Goal: Information Seeking & Learning: Learn about a topic

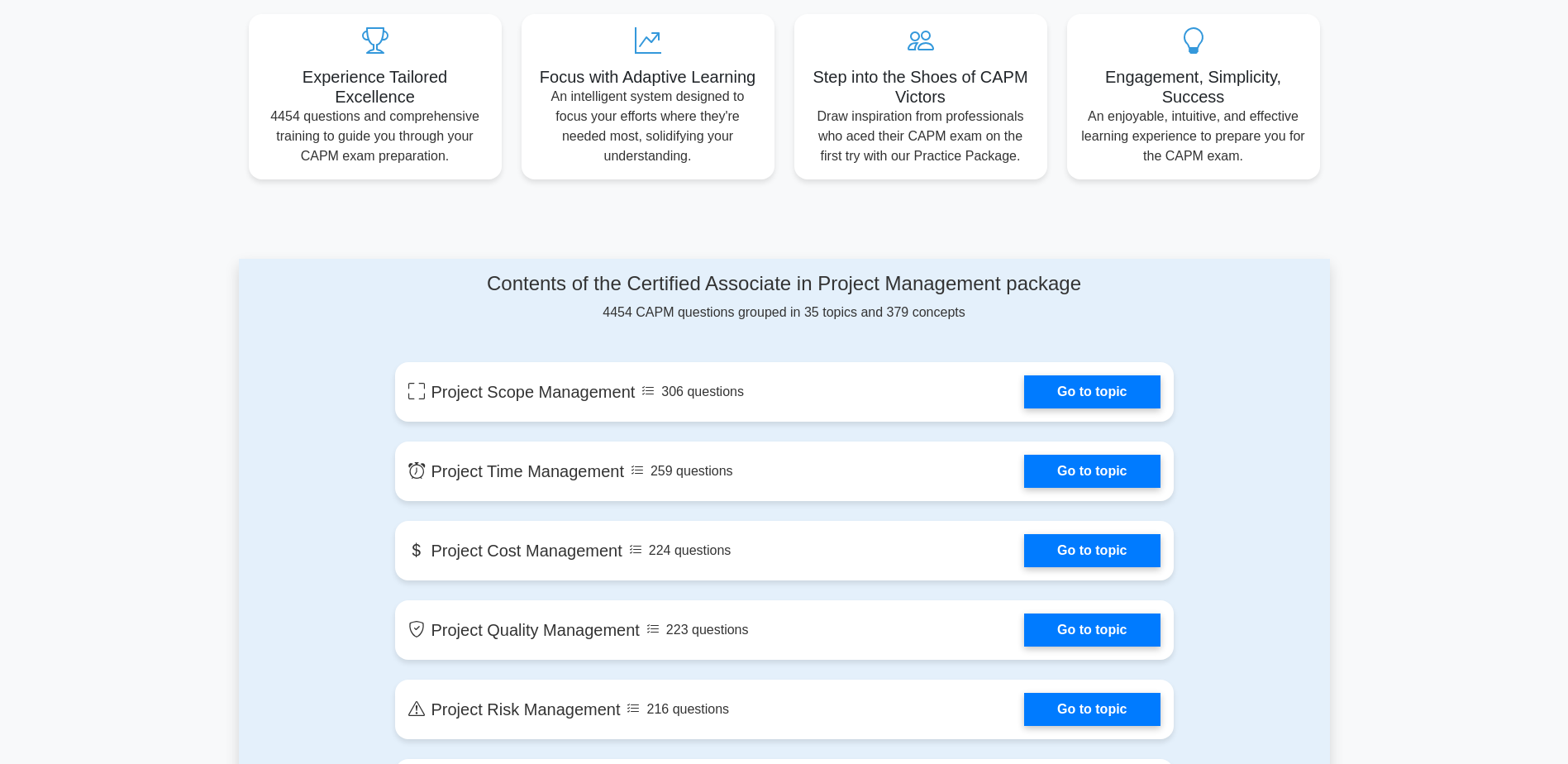
scroll to position [662, 0]
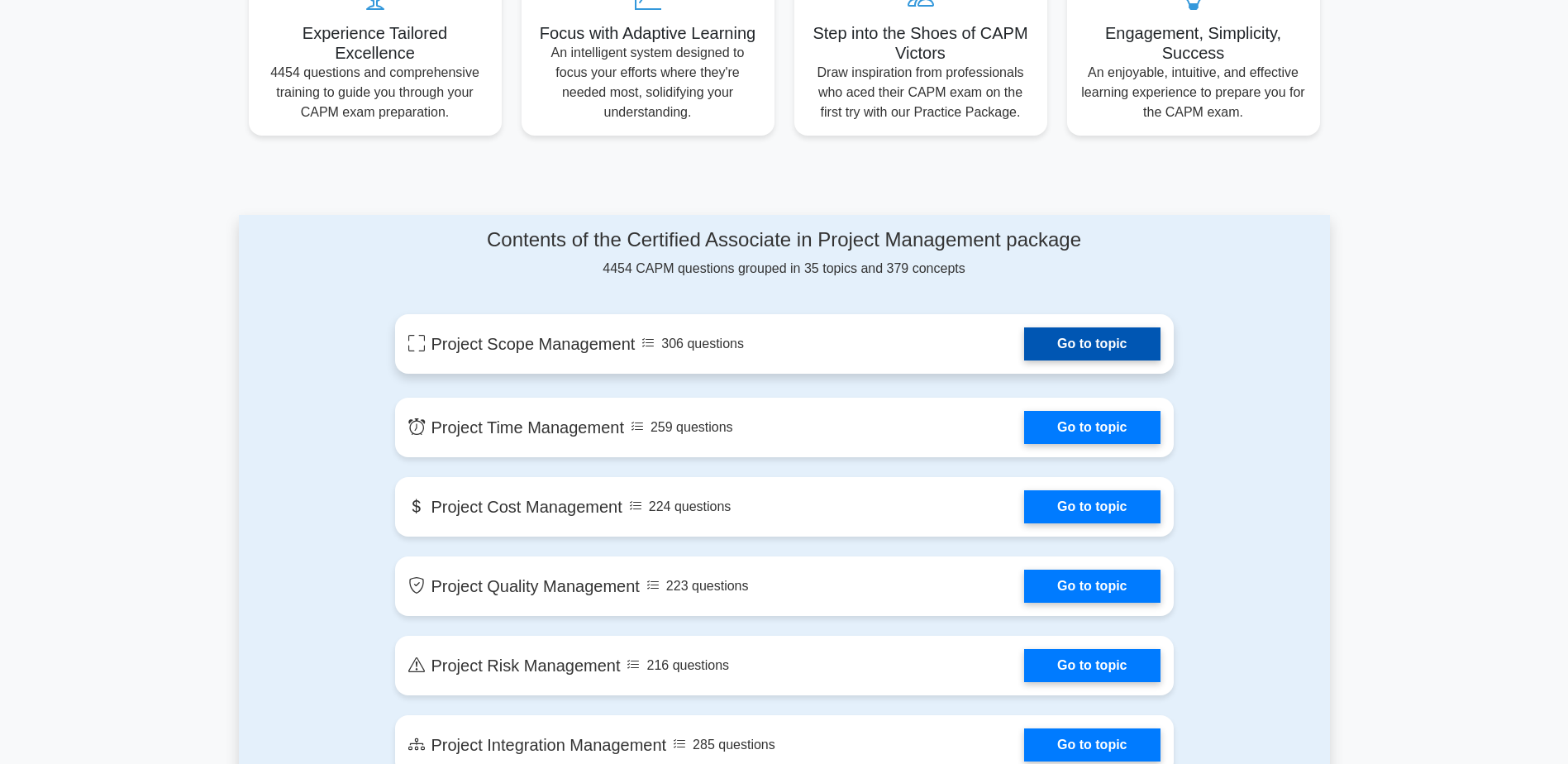
click at [1024, 360] on link "Go to topic" at bounding box center [1092, 344] width 136 height 33
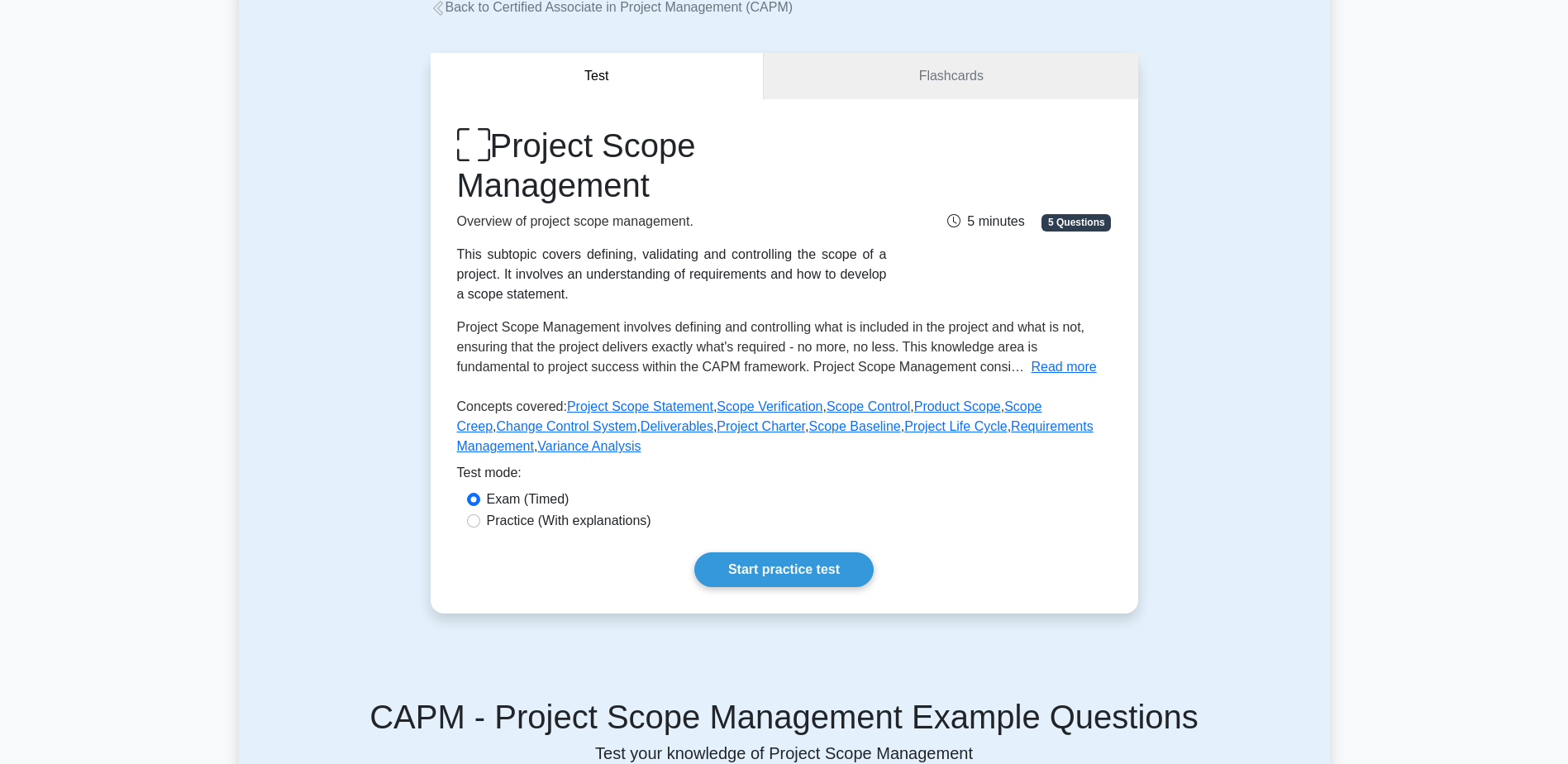
scroll to position [165, 0]
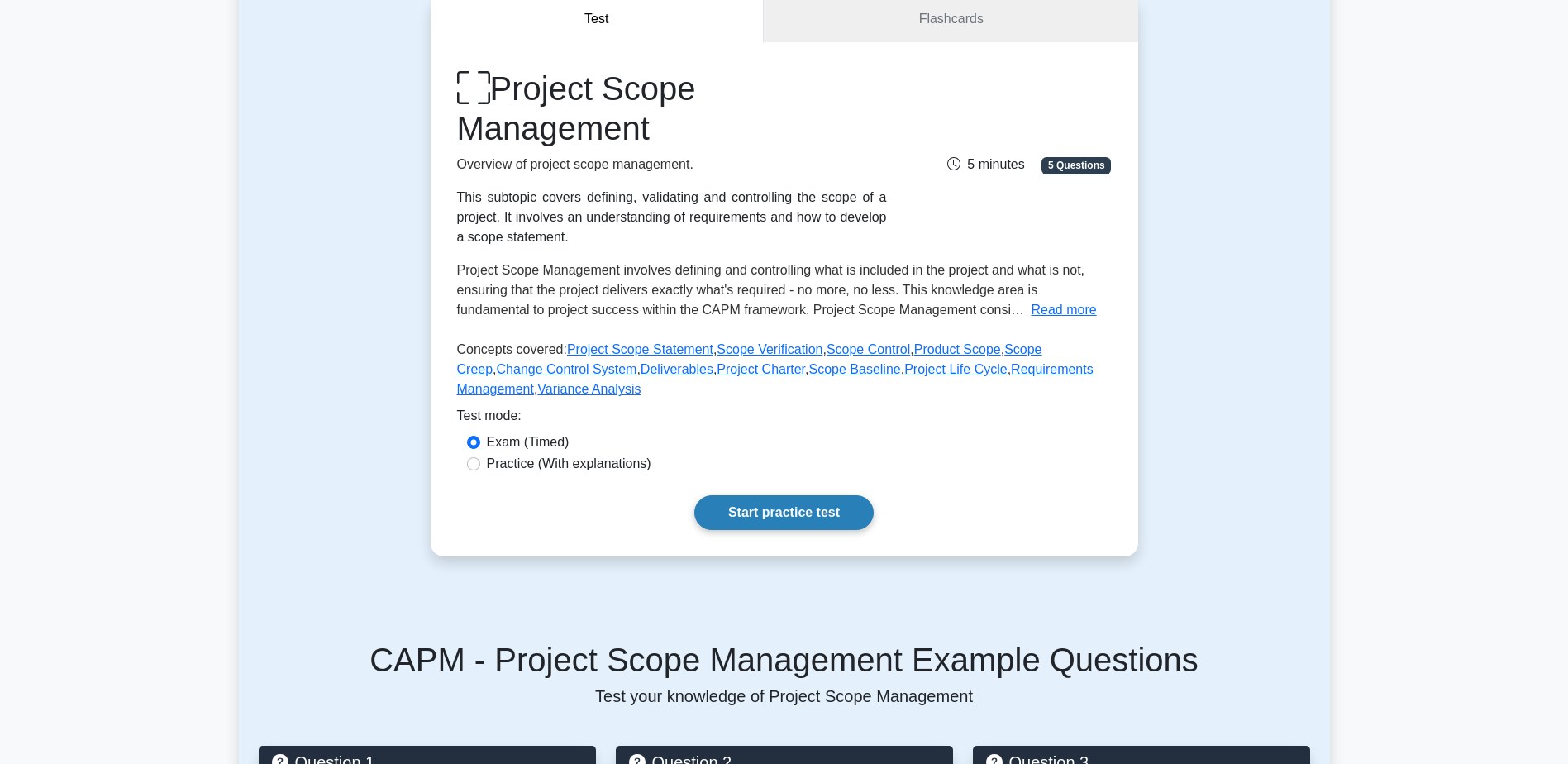
click at [745, 507] on link "Start practice test" at bounding box center [784, 513] width 180 height 35
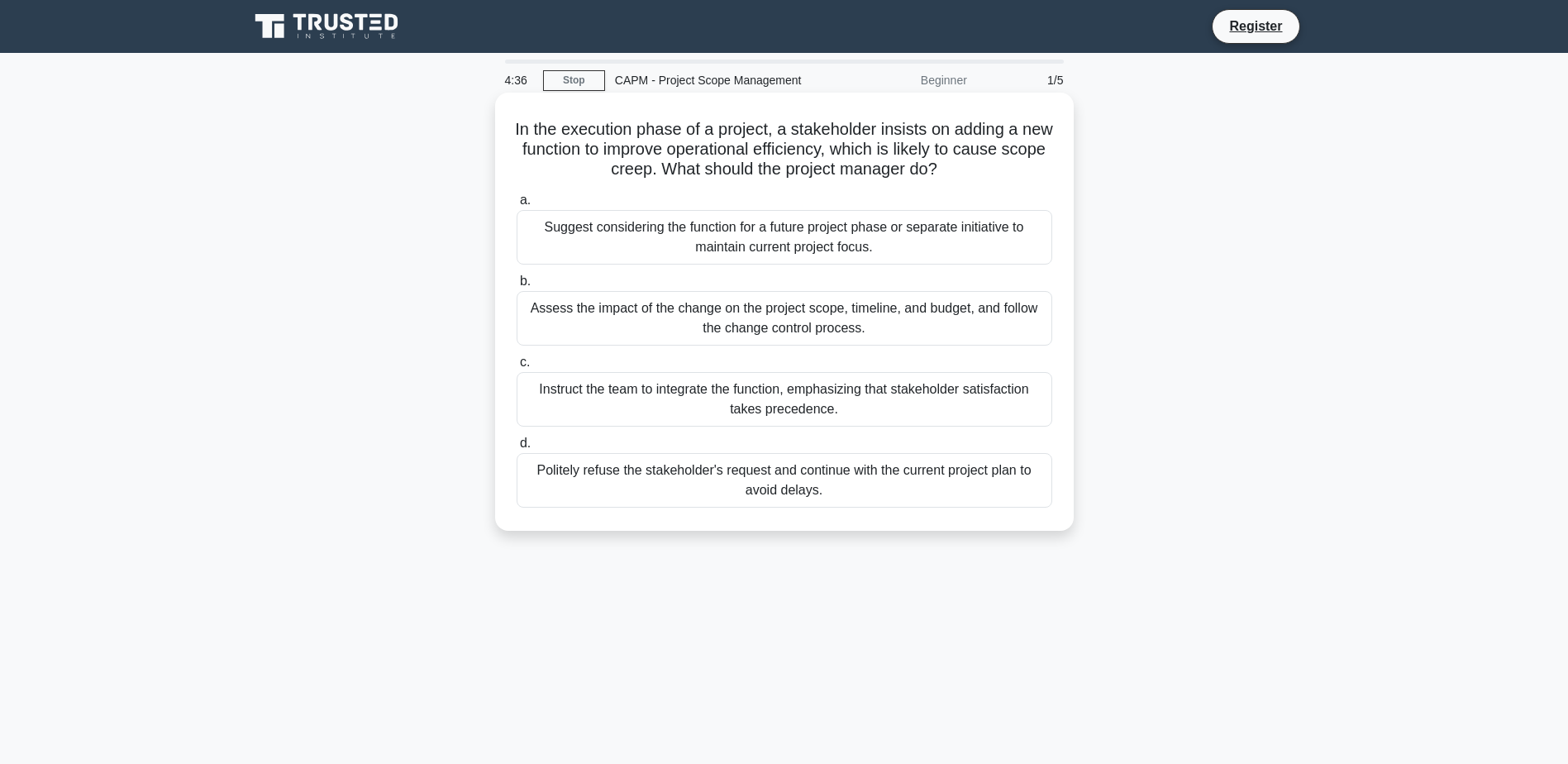
click at [815, 330] on div "Assess the impact of the change on the project scope, timeline, and budget, and…" at bounding box center [784, 318] width 535 height 54
click at [517, 287] on input "b. Assess the impact of the change on the project scope, timeline, and budget, …" at bounding box center [517, 281] width 0 height 11
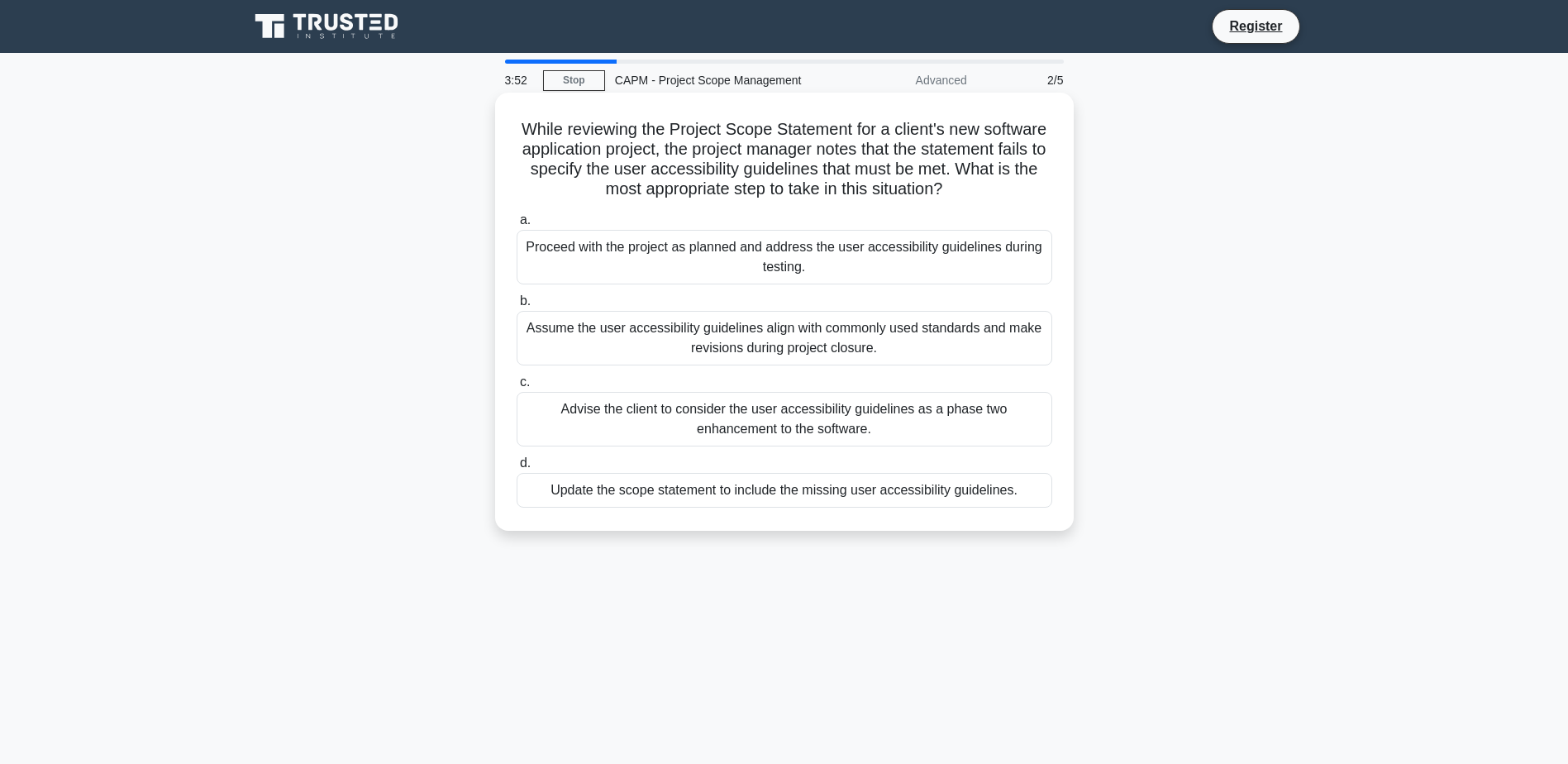
click at [805, 487] on div "Update the scope statement to include the missing user accessibility guidelines." at bounding box center [784, 491] width 535 height 35
click at [517, 469] on input "d. Update the scope statement to include the missing user accessibility guideli…" at bounding box center [517, 463] width 0 height 11
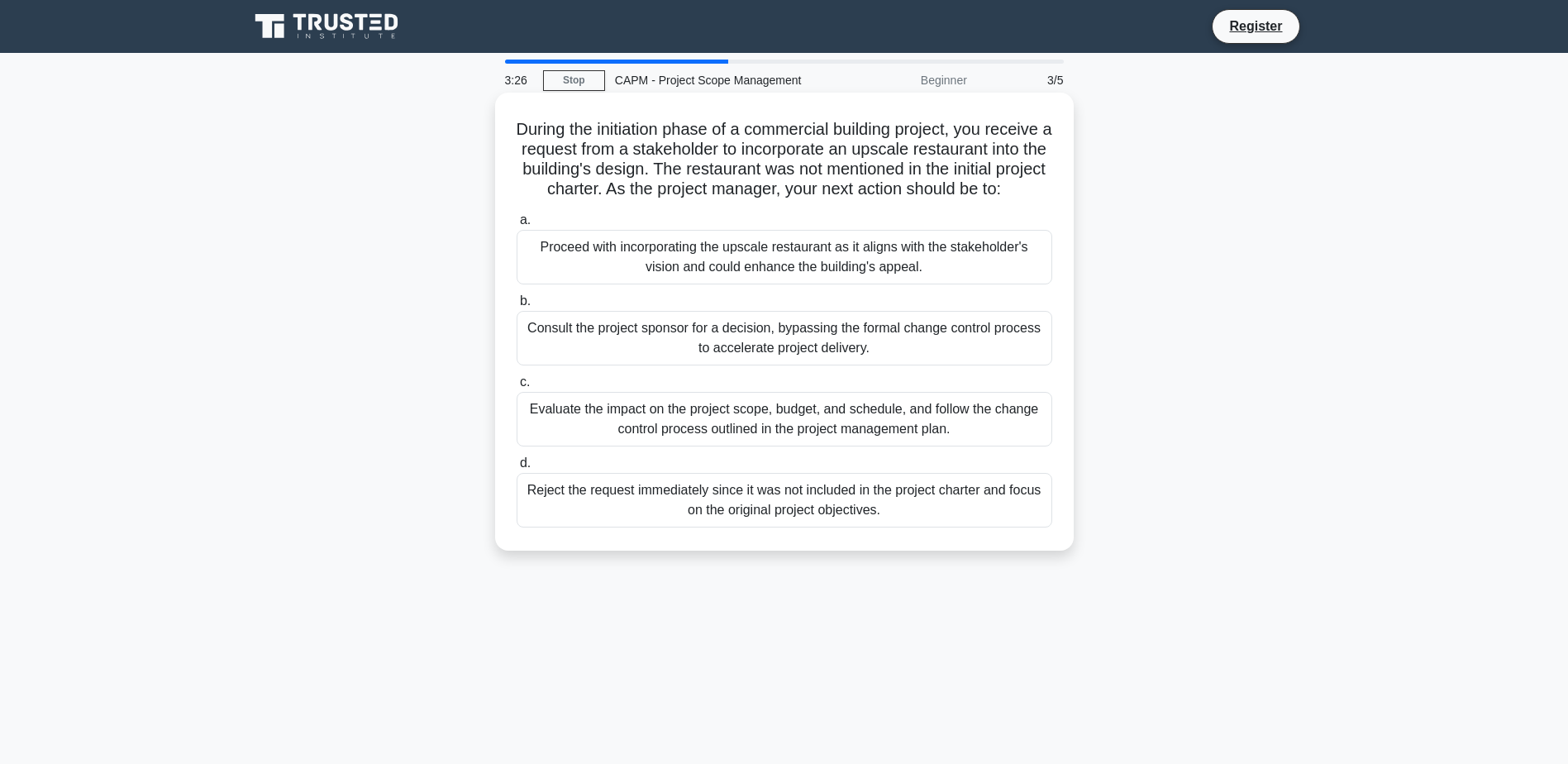
click at [839, 434] on div "Evaluate the impact on the project scope, budget, and schedule, and follow the …" at bounding box center [784, 419] width 535 height 54
click at [517, 388] on input "c. Evaluate the impact on the project scope, budget, and schedule, and follow t…" at bounding box center [517, 382] width 0 height 11
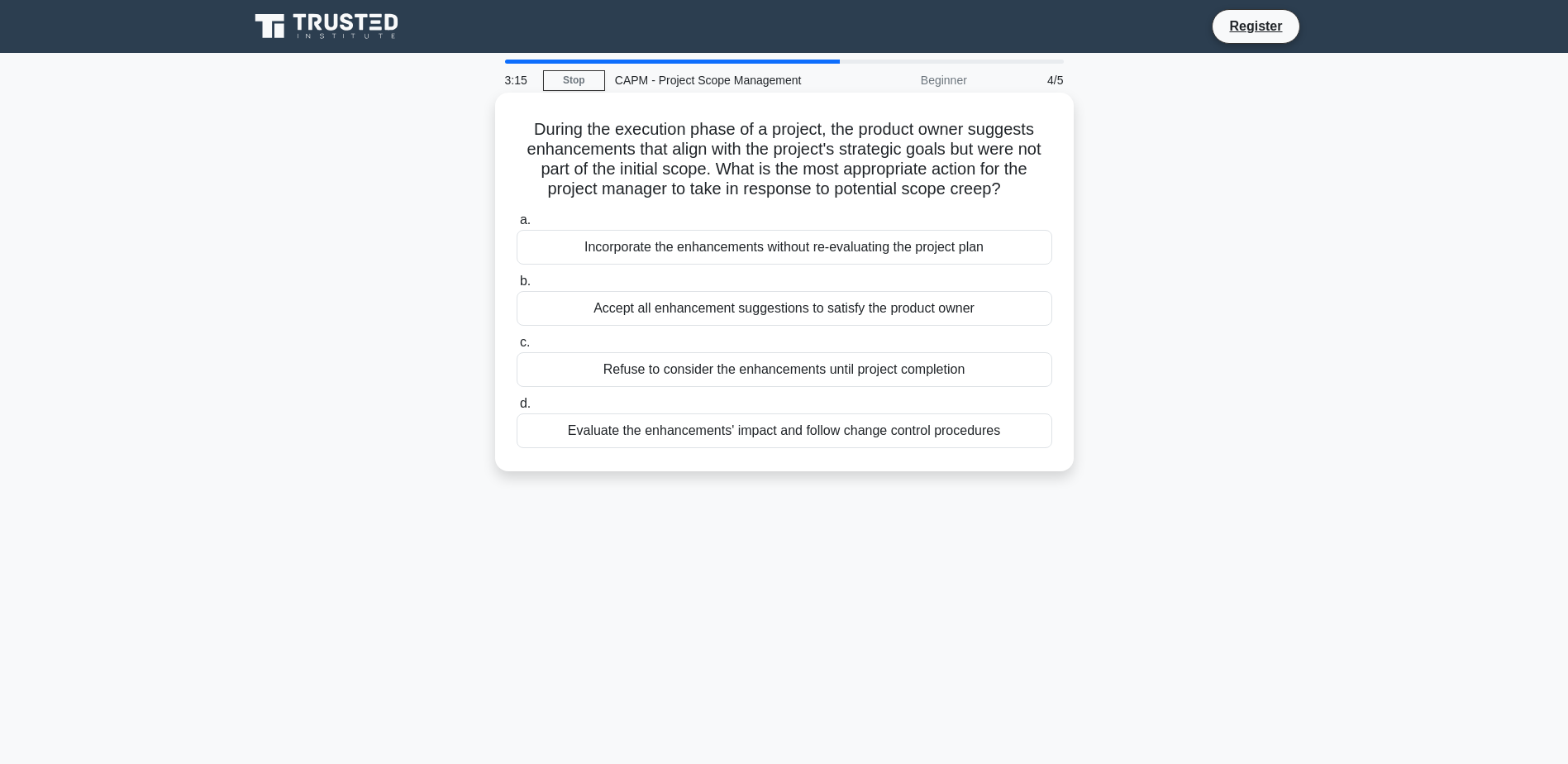
click at [845, 431] on div "Evaluate the enhancements' impact and follow change control procedures" at bounding box center [784, 431] width 535 height 35
click at [517, 409] on input "d. Evaluate the enhancements' impact and follow change control procedures" at bounding box center [517, 403] width 0 height 11
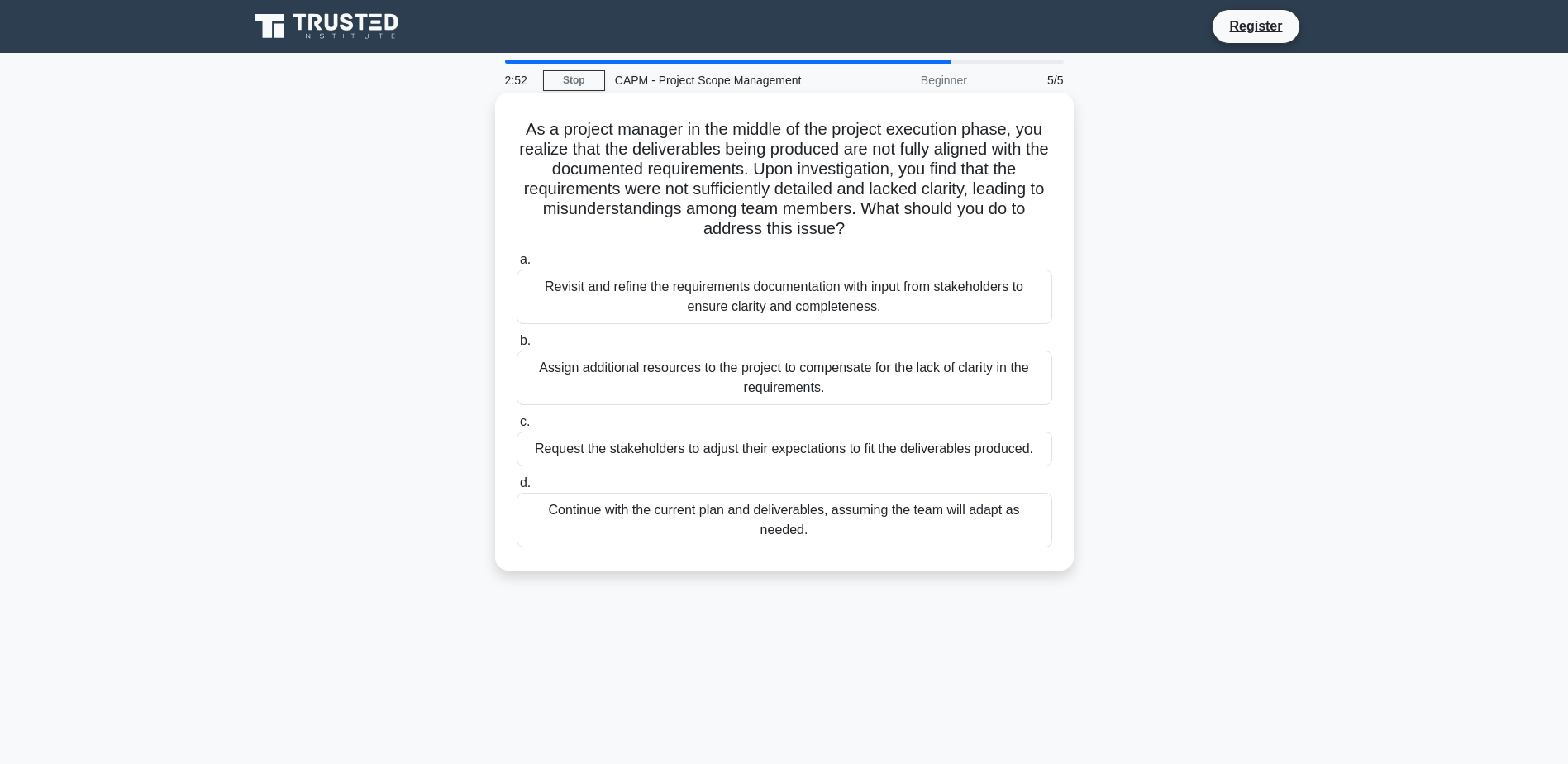
click at [919, 301] on div "Revisit and refine the requirements documentation with input from stakeholders …" at bounding box center [784, 296] width 535 height 54
click at [517, 265] on input "a. Revisit and refine the requirements documentation with input from stakeholde…" at bounding box center [517, 260] width 0 height 11
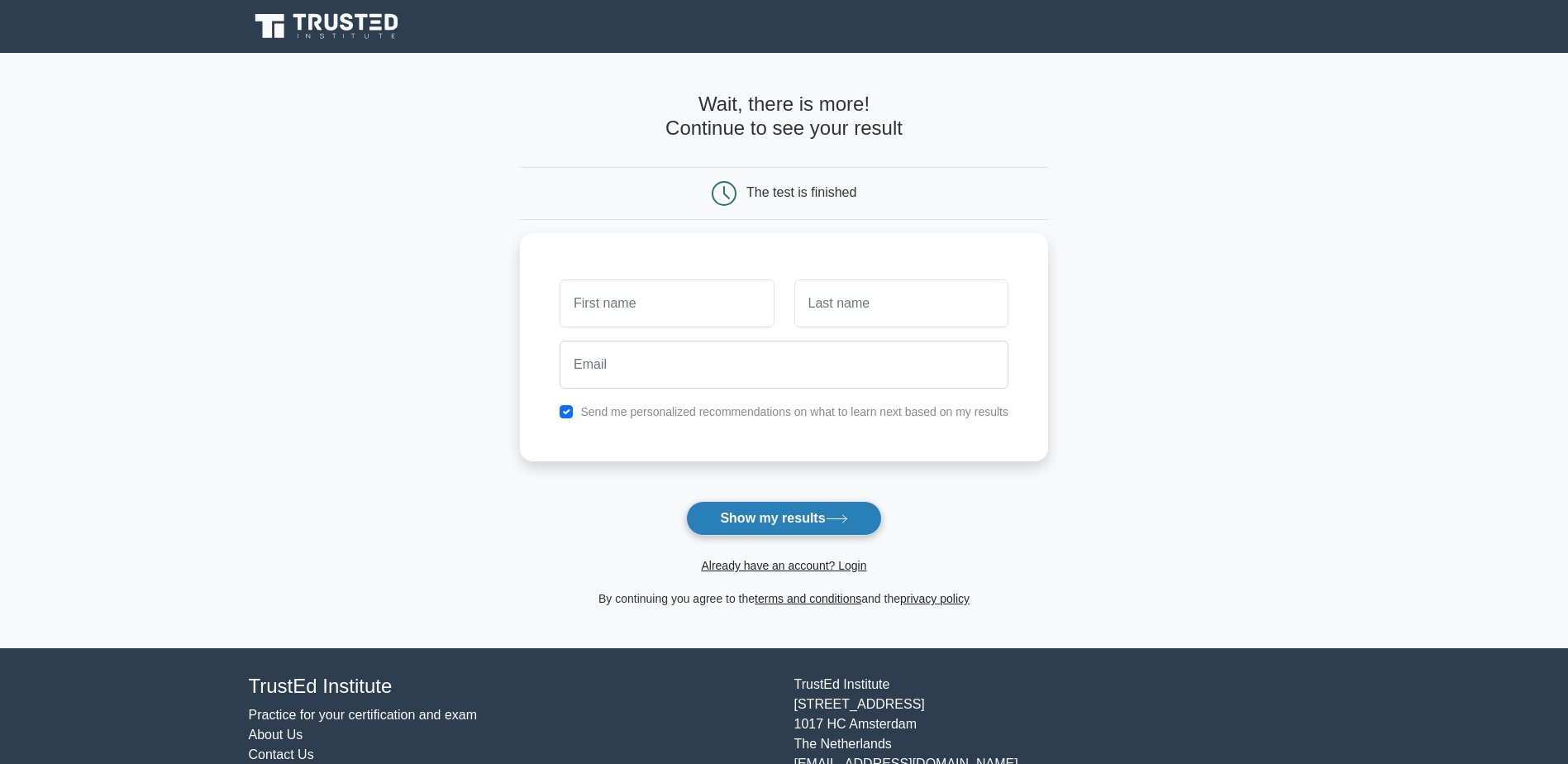
click at [840, 512] on button "Show my results" at bounding box center [783, 518] width 195 height 35
type input "teste"
click at [816, 512] on button "Show my results" at bounding box center [783, 518] width 195 height 35
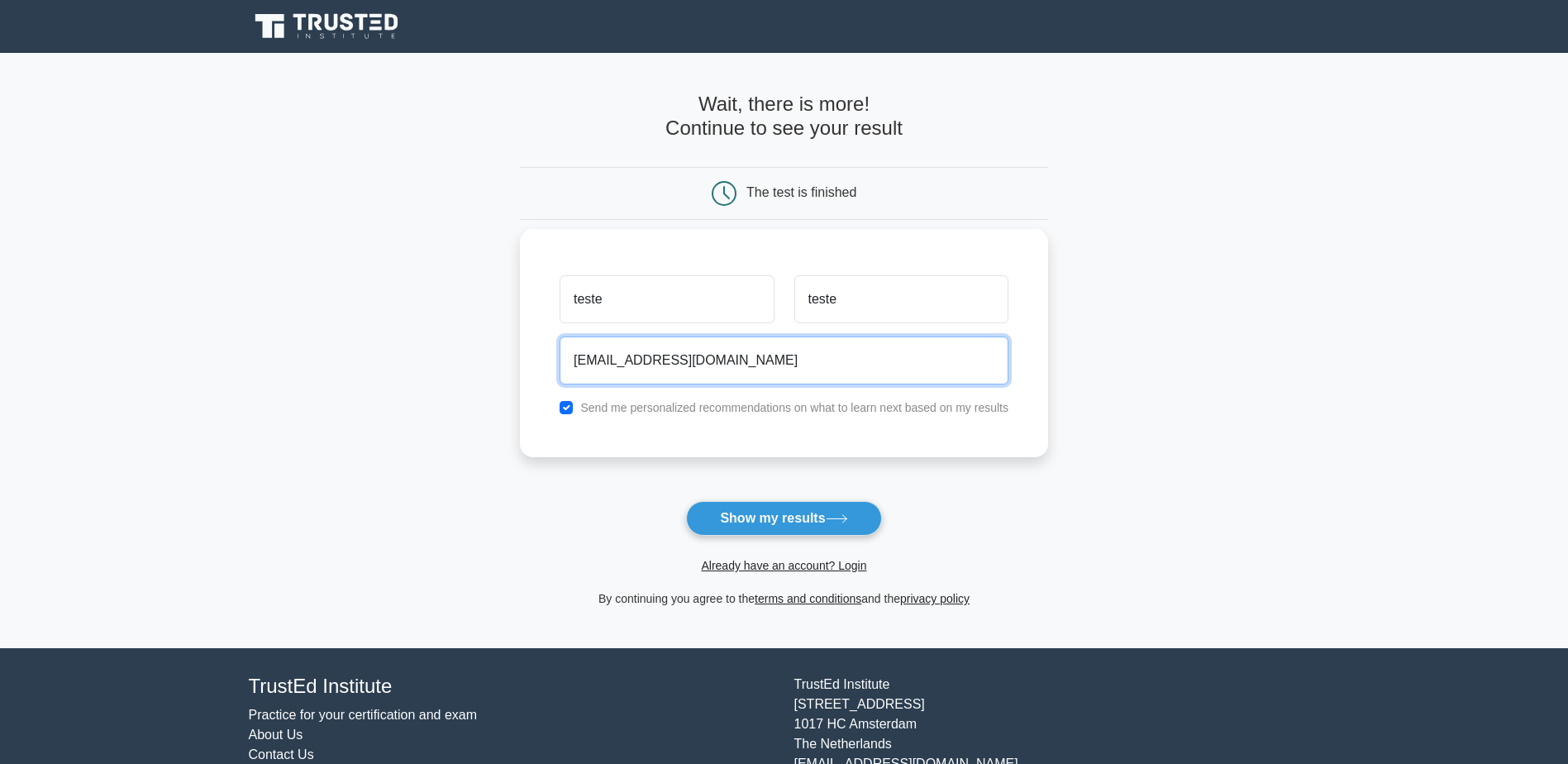
type input "teste@teste.com"
click at [813, 412] on label "Send me personalized recommendations on what to learn next based on my results" at bounding box center [794, 408] width 428 height 14
click at [572, 406] on input "checkbox" at bounding box center [566, 408] width 14 height 14
checkbox input "false"
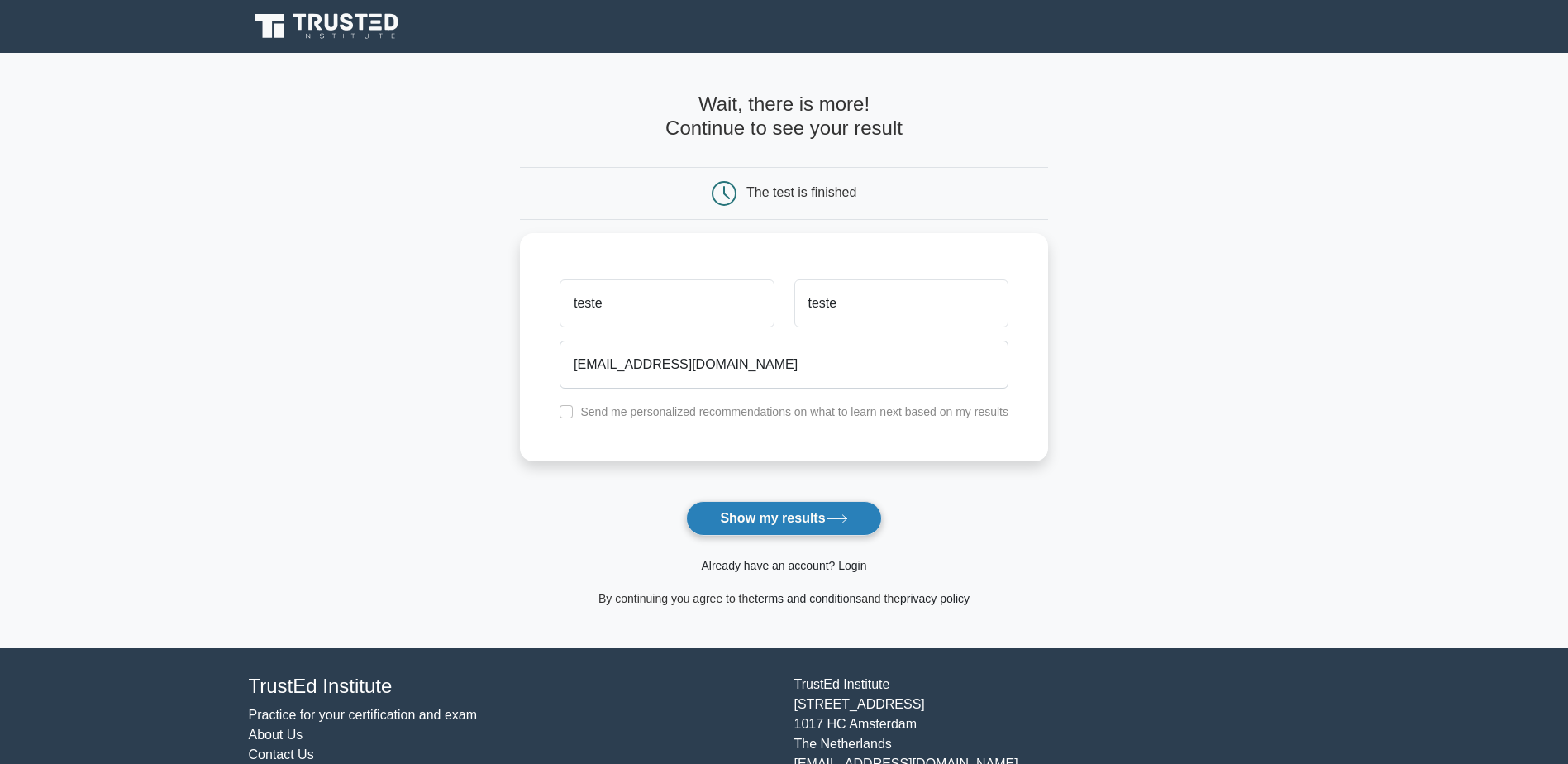
click at [755, 515] on button "Show my results" at bounding box center [783, 518] width 195 height 35
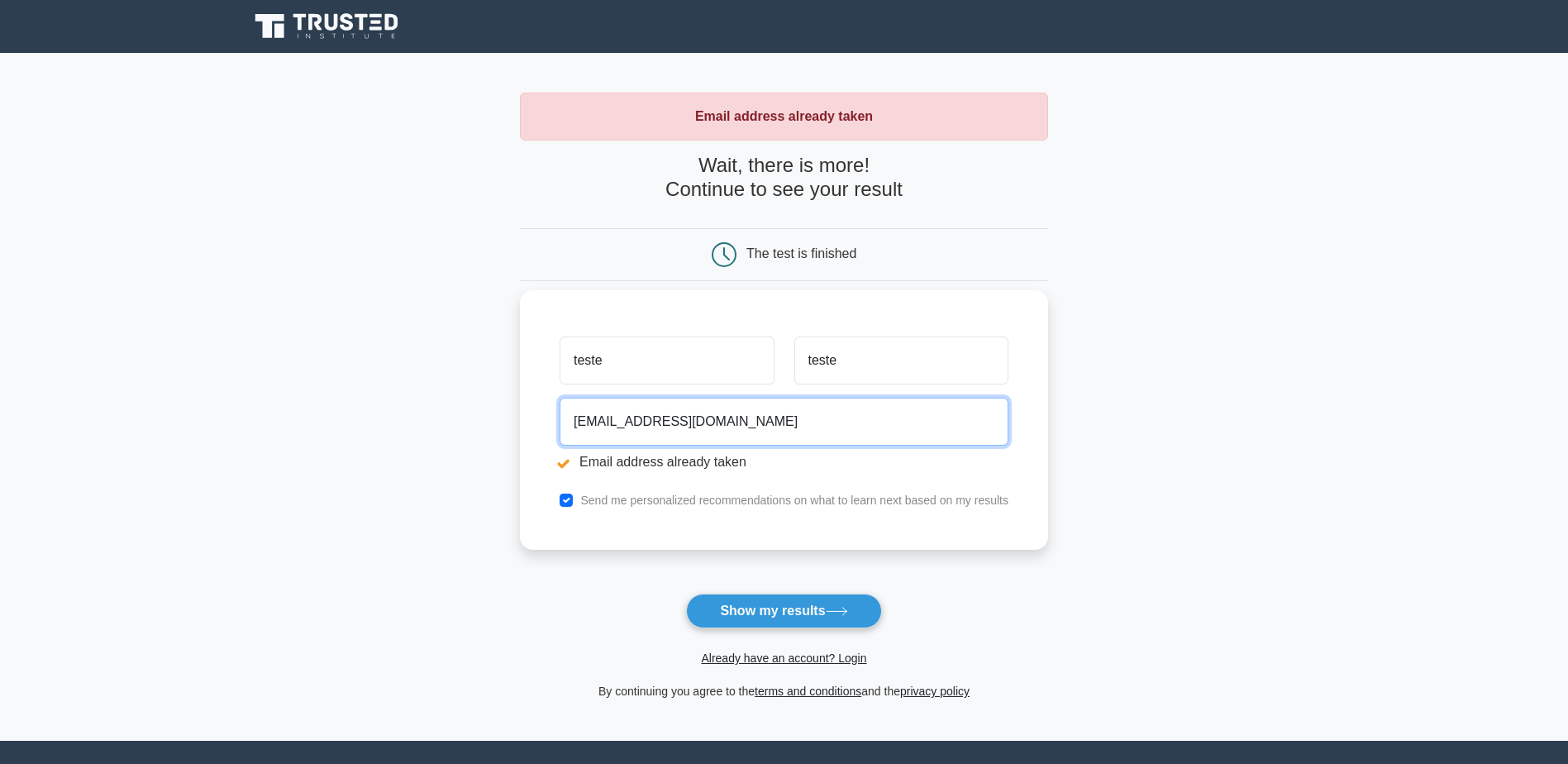
click at [602, 426] on input "[EMAIL_ADDRESS][DOMAIN_NAME]" at bounding box center [784, 421] width 449 height 48
type input "teste2@teste.com"
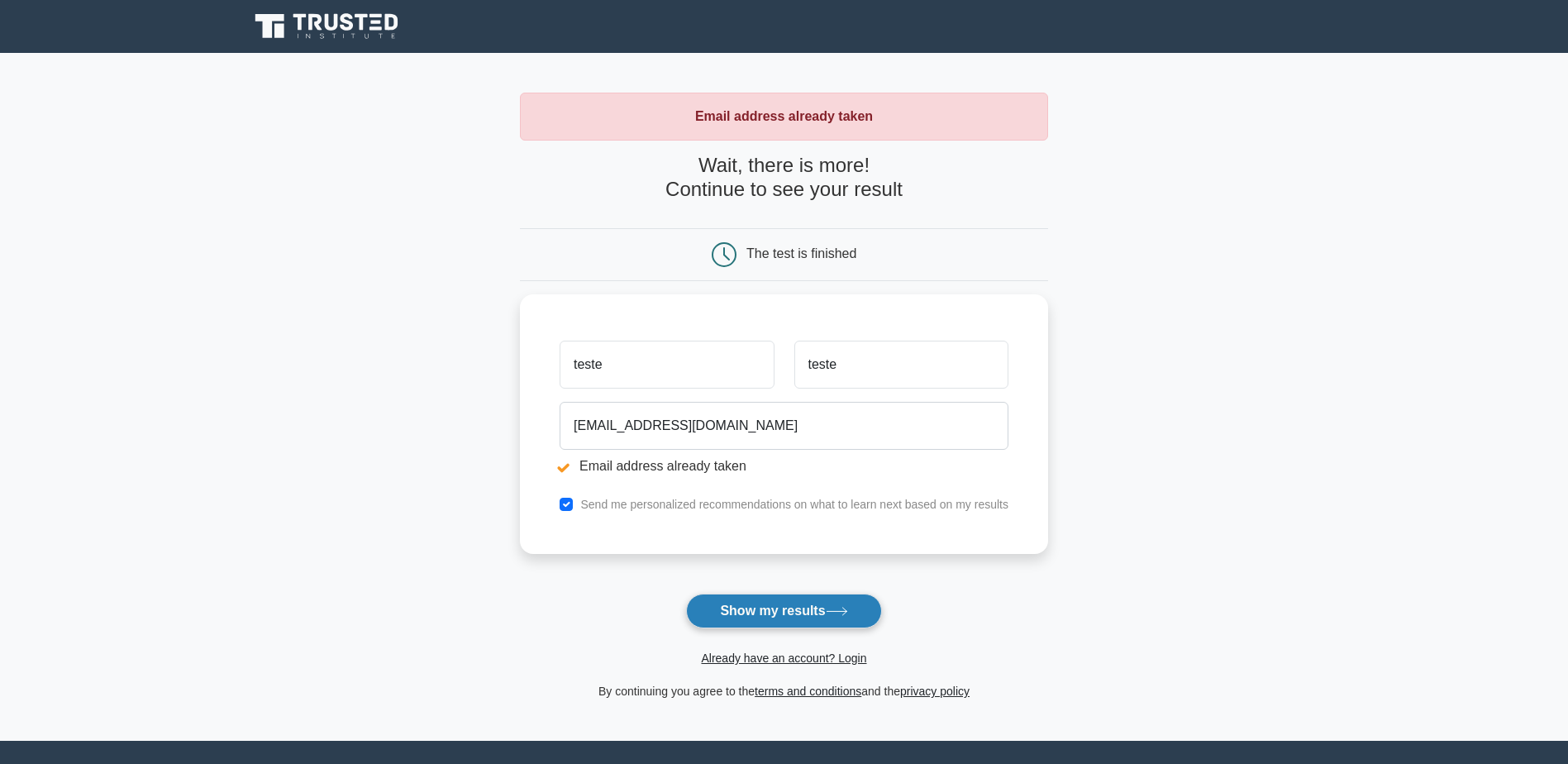
click at [777, 610] on button "Show my results" at bounding box center [783, 611] width 195 height 35
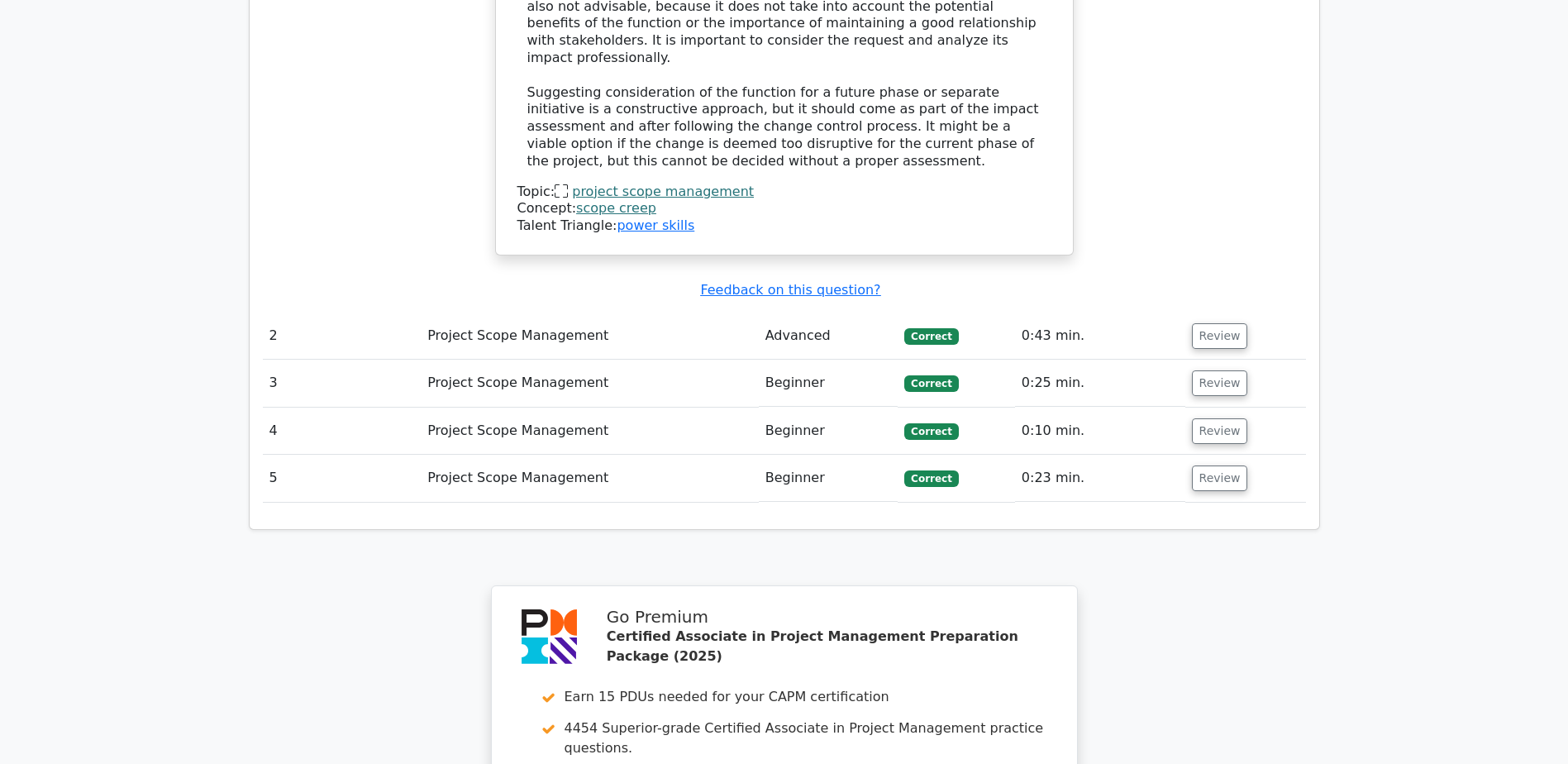
scroll to position [2150, 0]
